Goal: Information Seeking & Learning: Learn about a topic

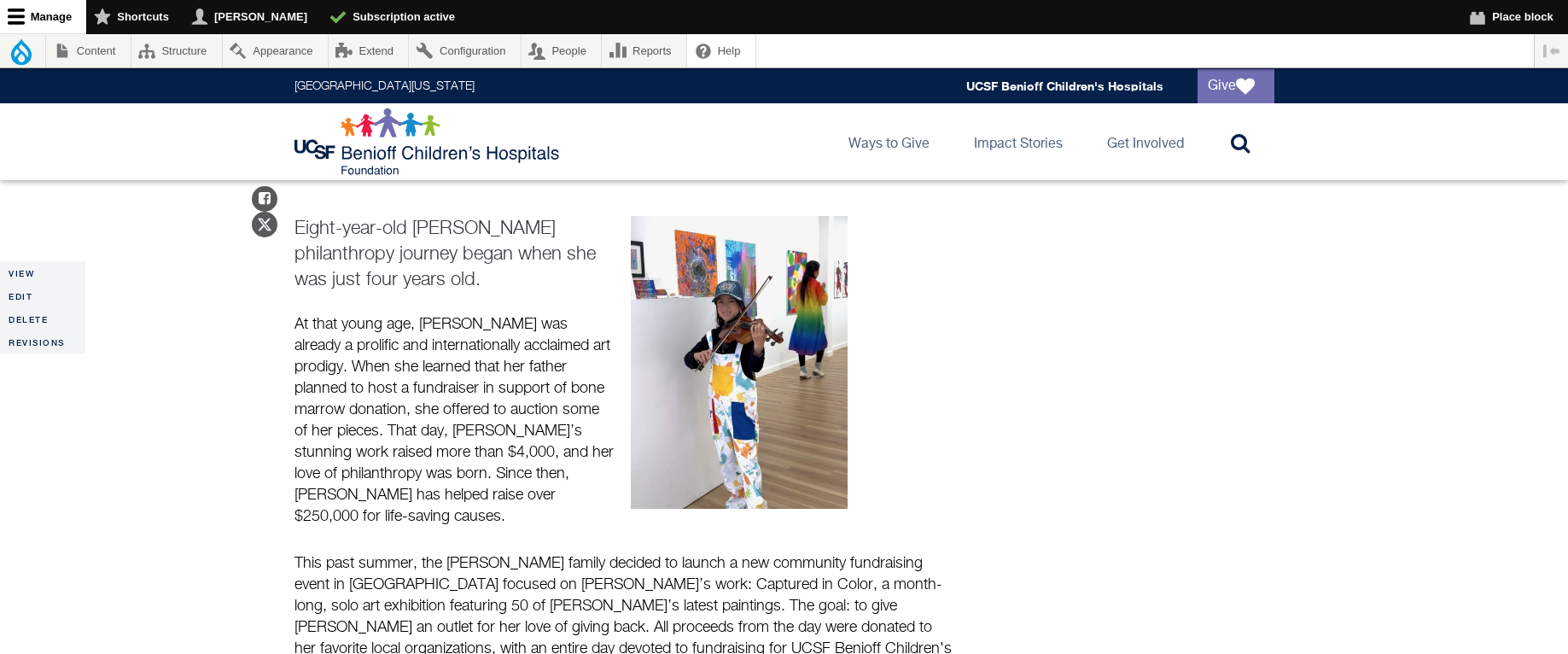
scroll to position [575, 0]
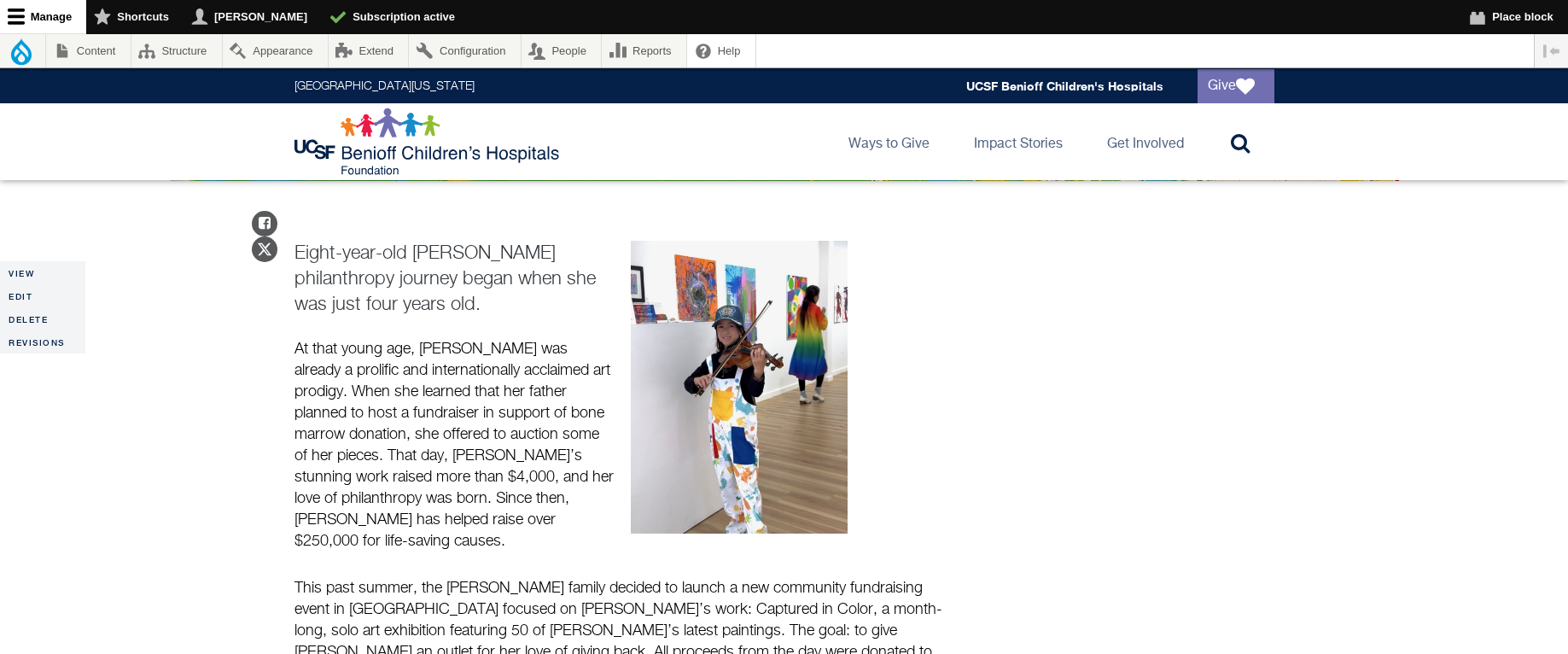
click at [372, 299] on p "Eight-year-old [PERSON_NAME] philanthropy journey began when she was just four …" at bounding box center [455, 279] width 321 height 77
click at [373, 299] on p "Eight-year-old [PERSON_NAME] philanthropy journey began when she was just four …" at bounding box center [455, 279] width 321 height 77
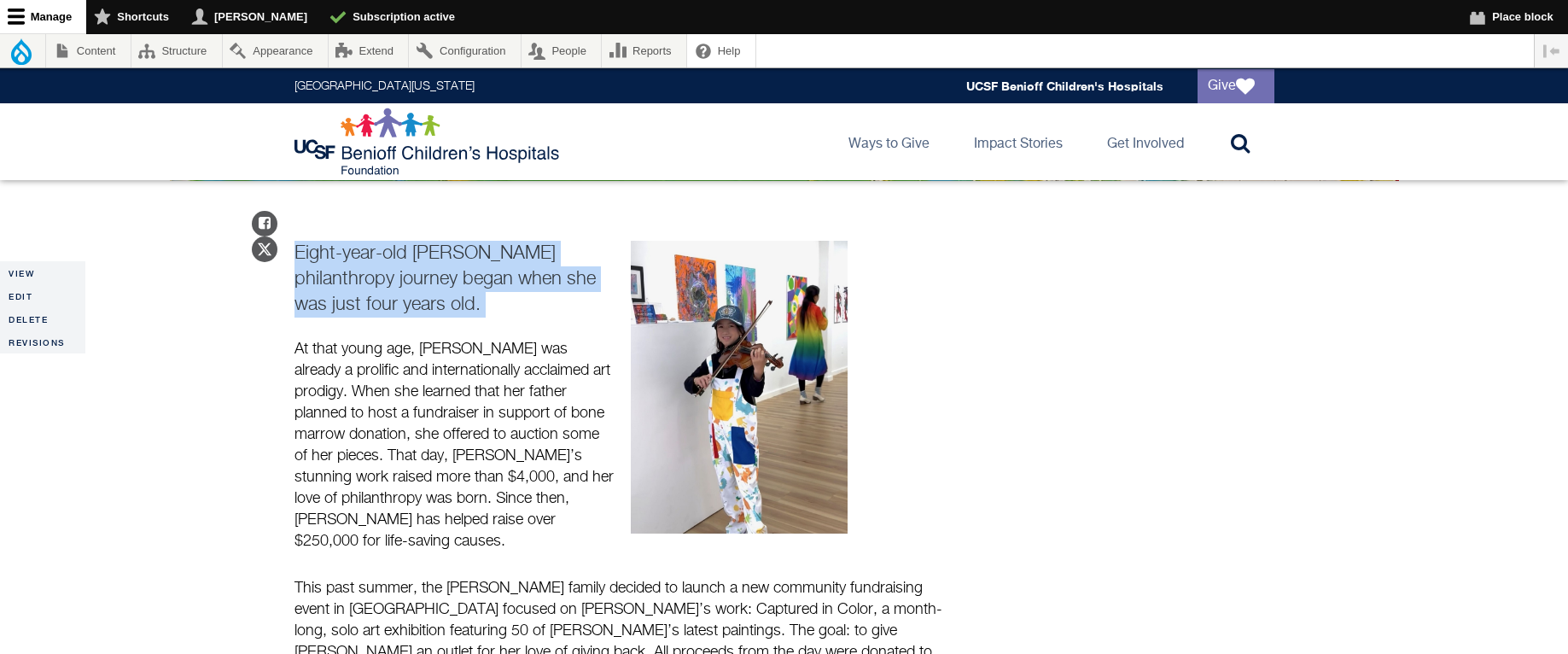
click at [373, 299] on p "Eight-year-old [PERSON_NAME] philanthropy journey began when she was just four …" at bounding box center [455, 279] width 321 height 77
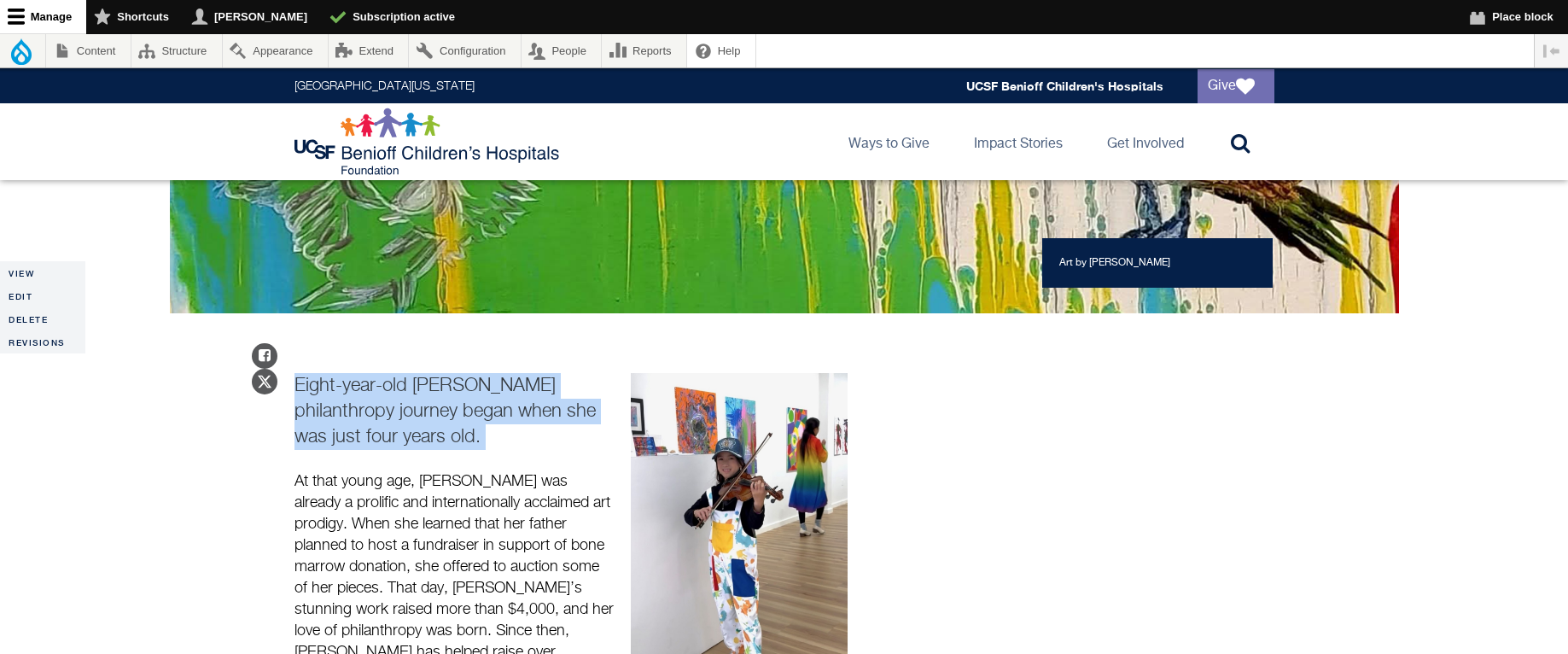
scroll to position [442, 0]
copy div "Eight-year-old [PERSON_NAME] philanthropy journey began when she was just four …"
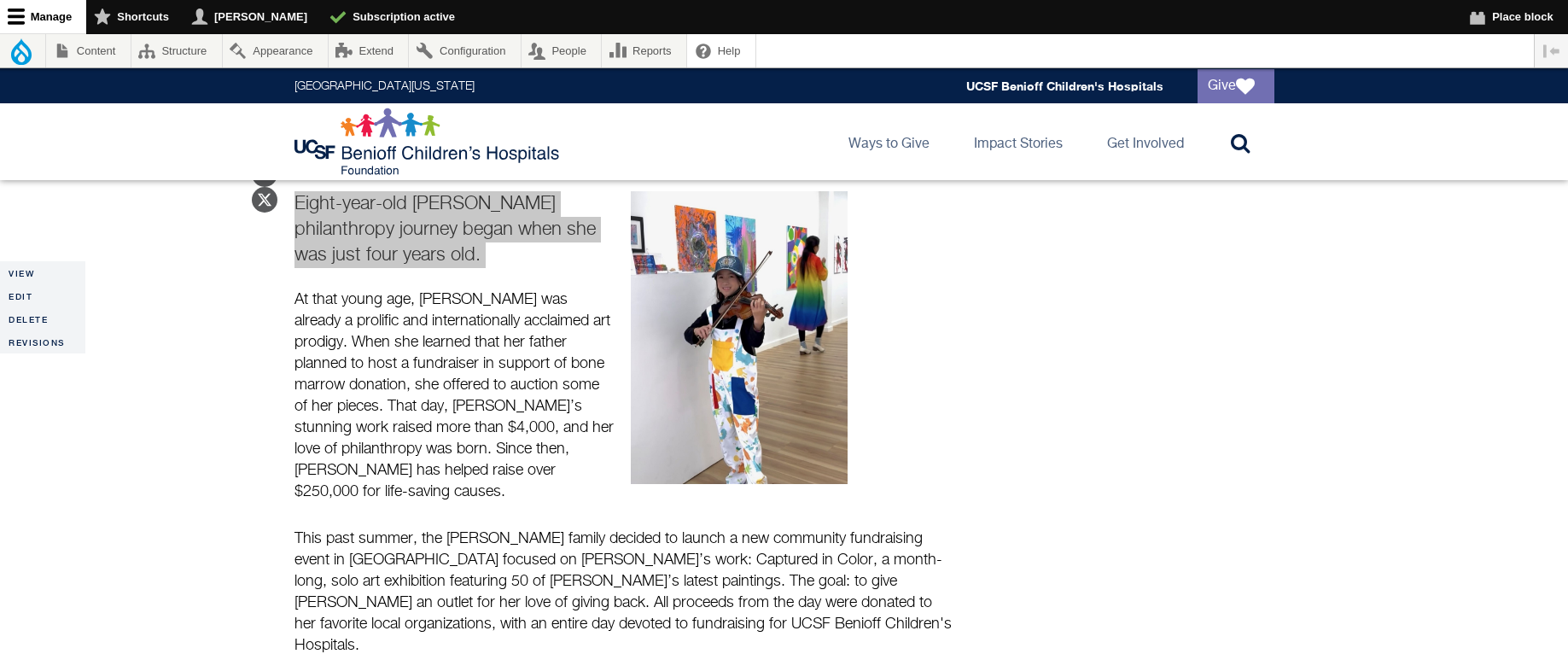
scroll to position [595, 0]
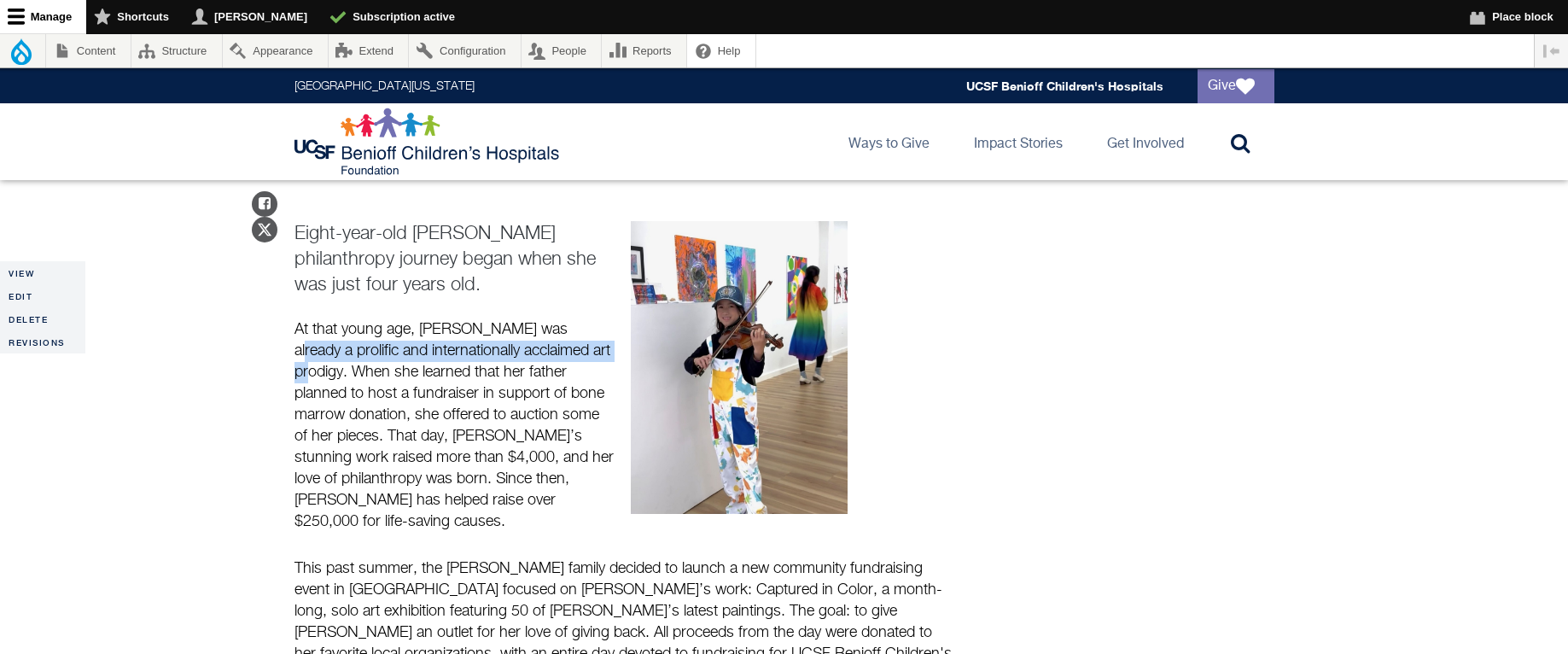
drag, startPoint x: 551, startPoint y: 330, endPoint x: 559, endPoint y: 353, distance: 24.4
click at [559, 353] on p "At that young age, [PERSON_NAME] was already a prolific and internationally acc…" at bounding box center [455, 426] width 321 height 213
copy p "a prolific and internationally acclaimed art prodigy"
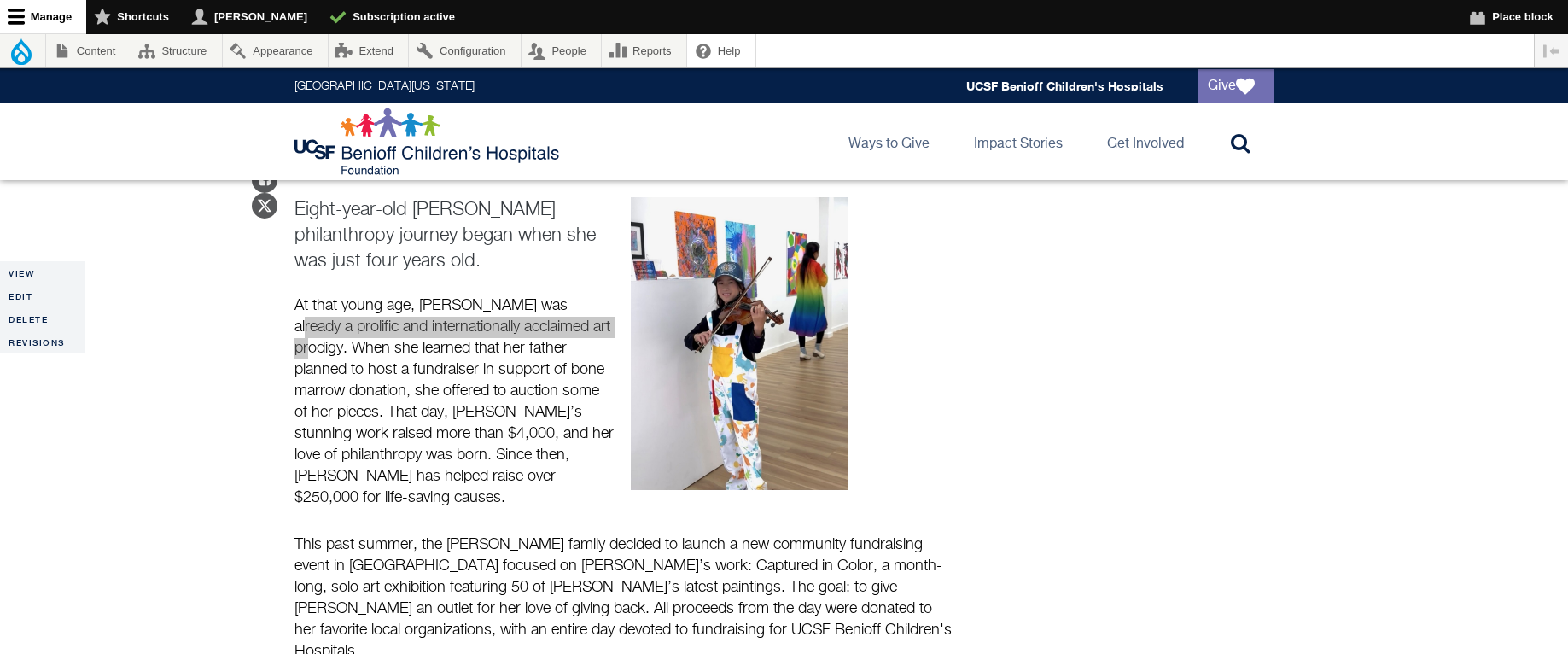
scroll to position [763, 0]
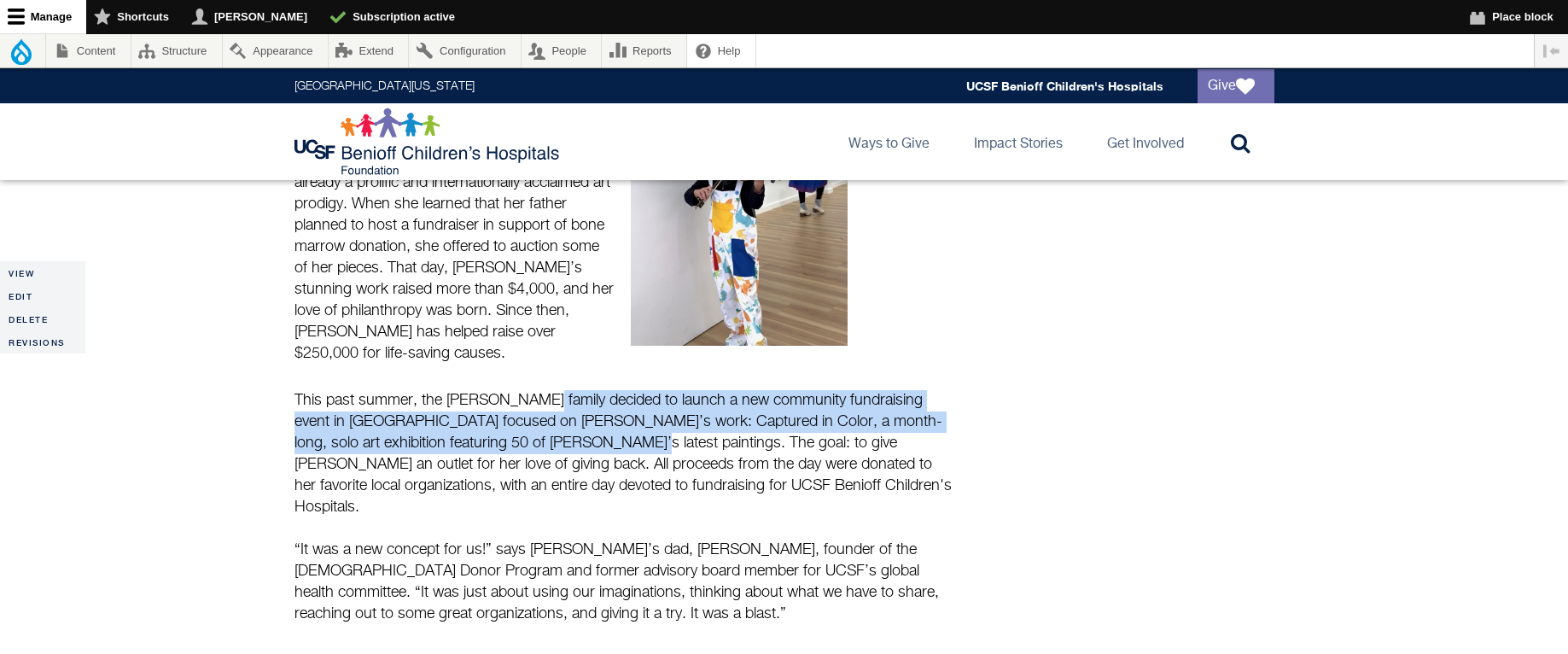
drag, startPoint x: 534, startPoint y: 387, endPoint x: 516, endPoint y: 426, distance: 43.0
click at [516, 426] on p "This past summer, the [PERSON_NAME] family decided to launch a new community fu…" at bounding box center [623, 454] width 657 height 128
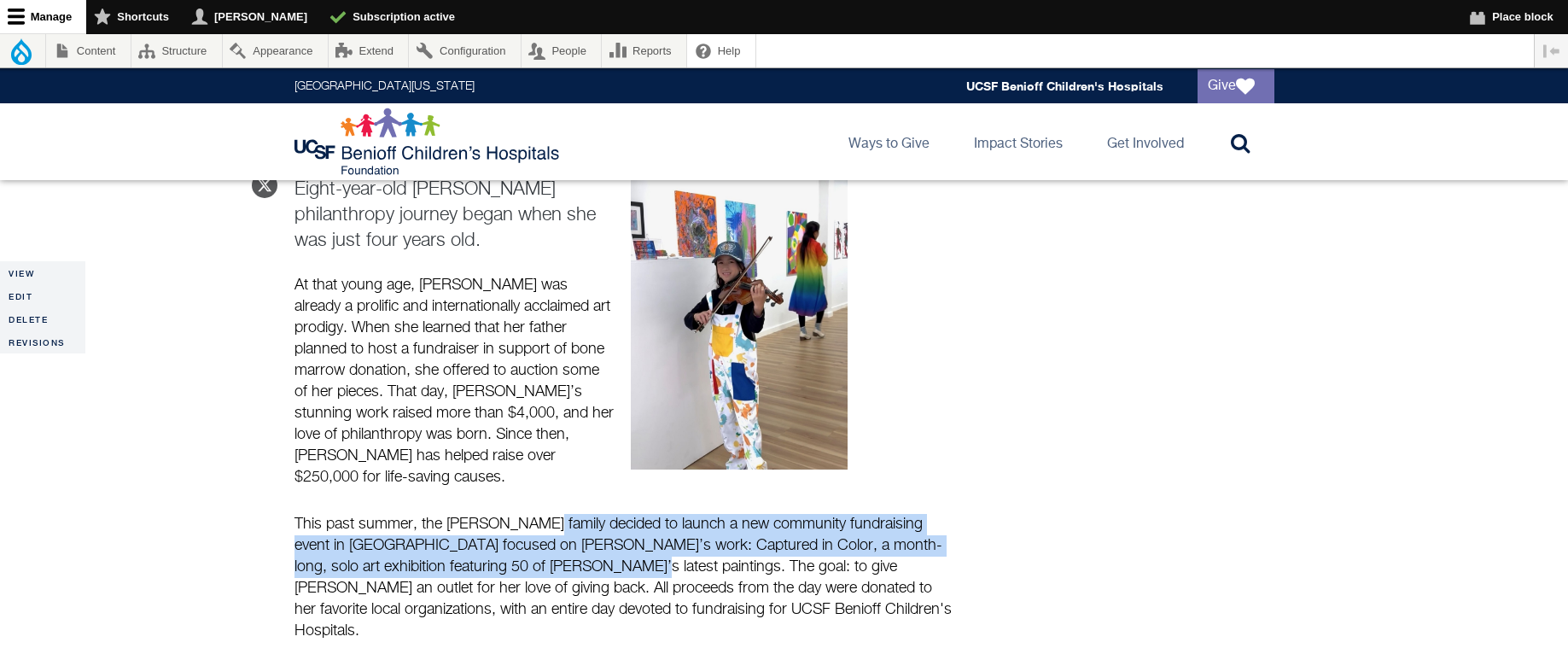
scroll to position [679, 0]
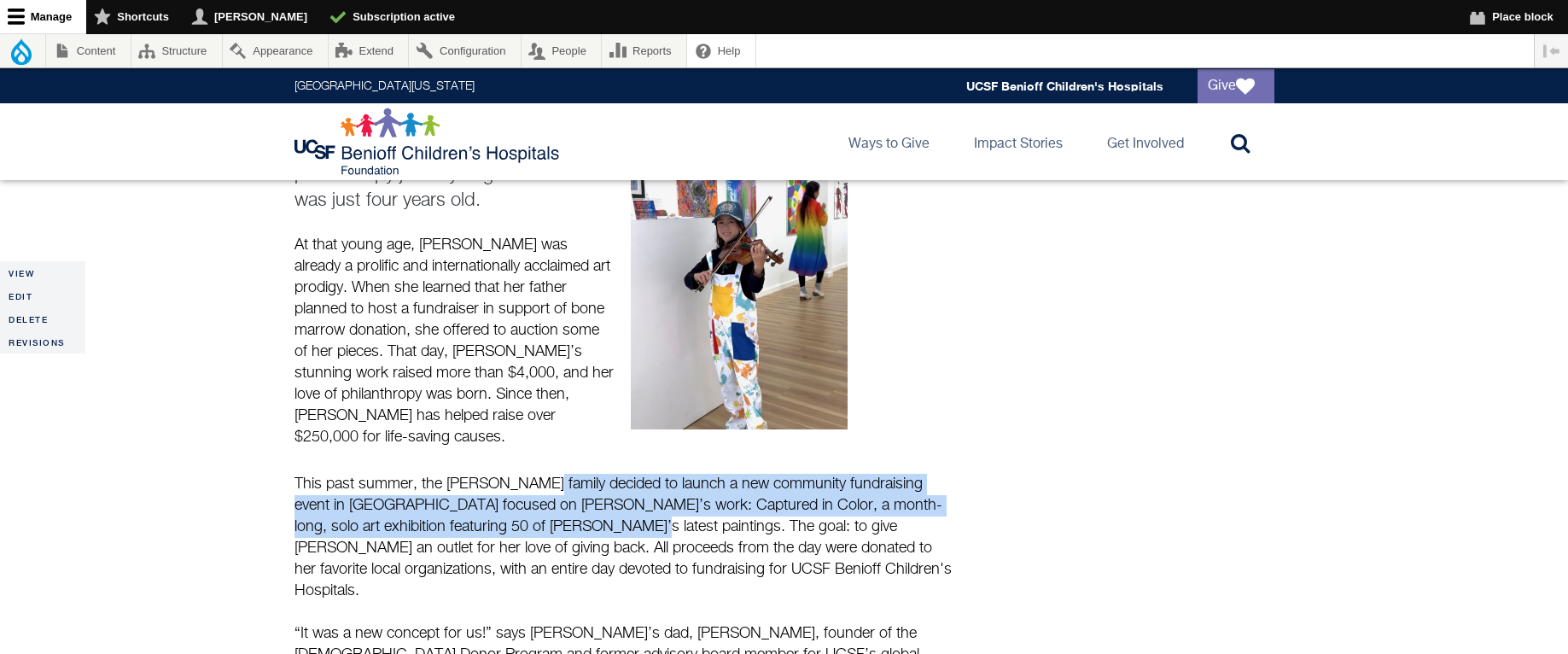
click at [513, 497] on p "This past summer, the [PERSON_NAME] family decided to launch a new community fu…" at bounding box center [623, 538] width 657 height 128
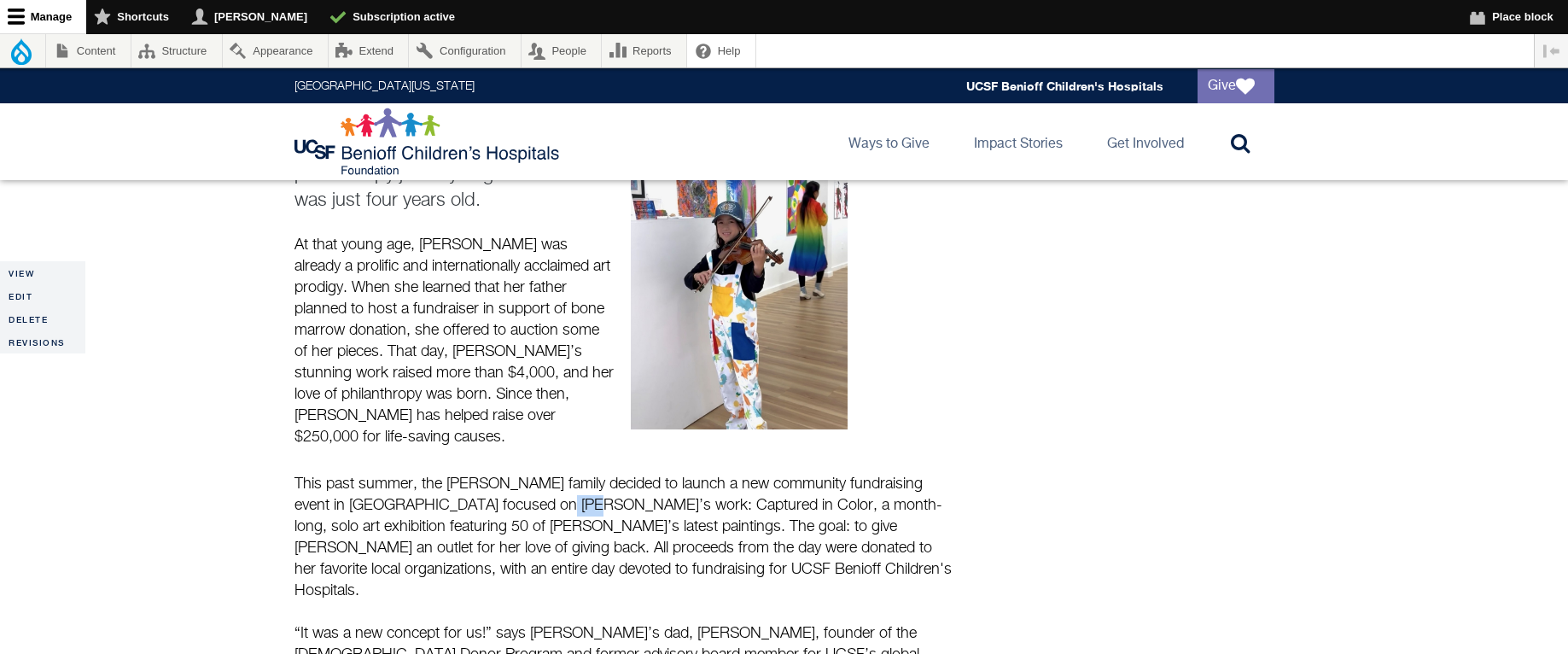
click at [513, 497] on p "This past summer, the [PERSON_NAME] family decided to launch a new community fu…" at bounding box center [623, 538] width 657 height 128
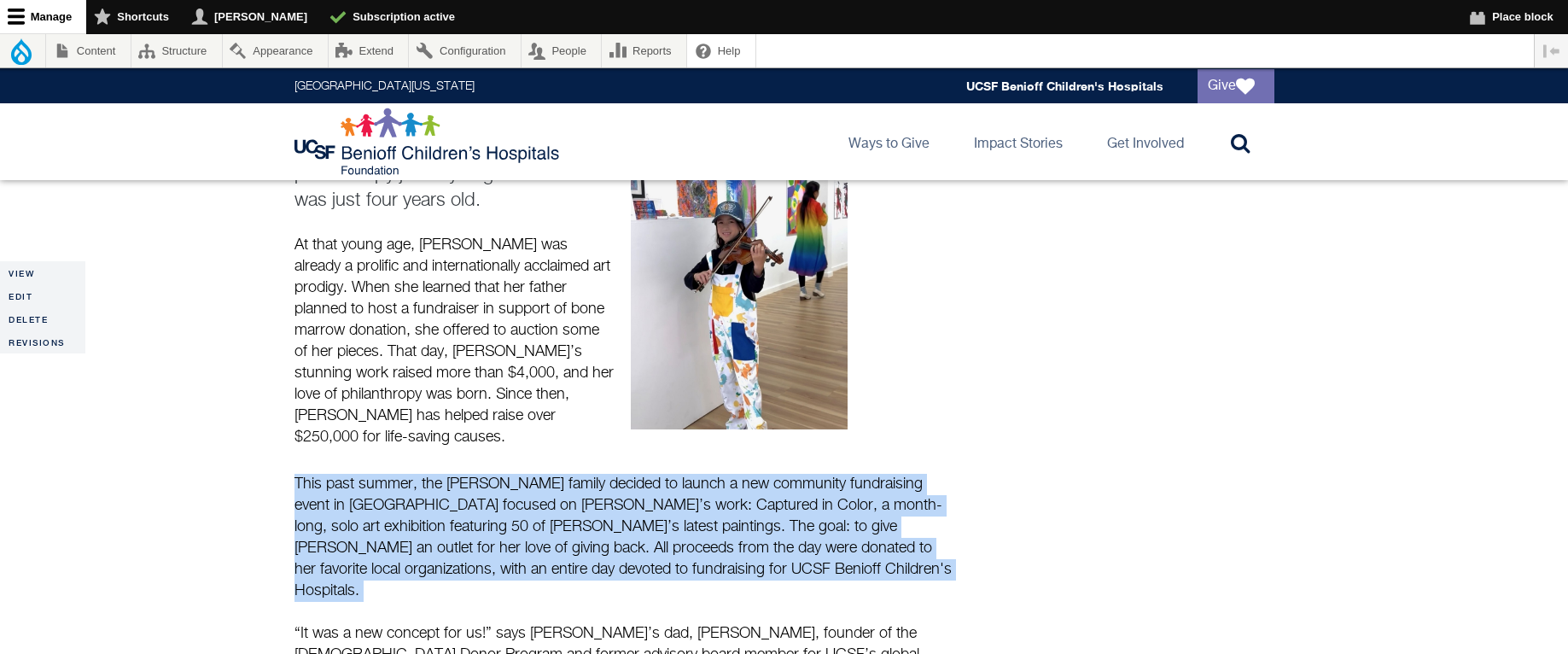
click at [513, 497] on p "This past summer, the [PERSON_NAME] family decided to launch a new community fu…" at bounding box center [623, 538] width 657 height 128
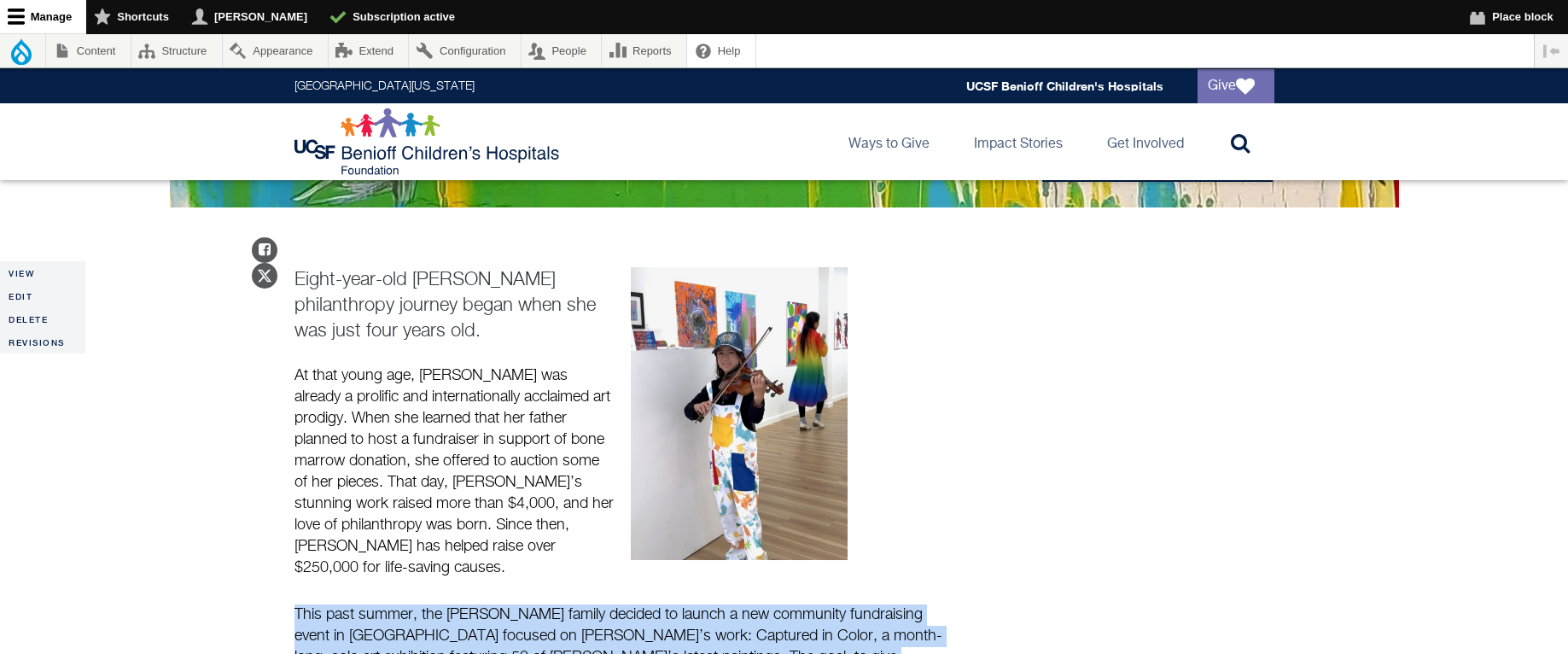
scroll to position [525, 0]
